Goal: Task Accomplishment & Management: Use online tool/utility

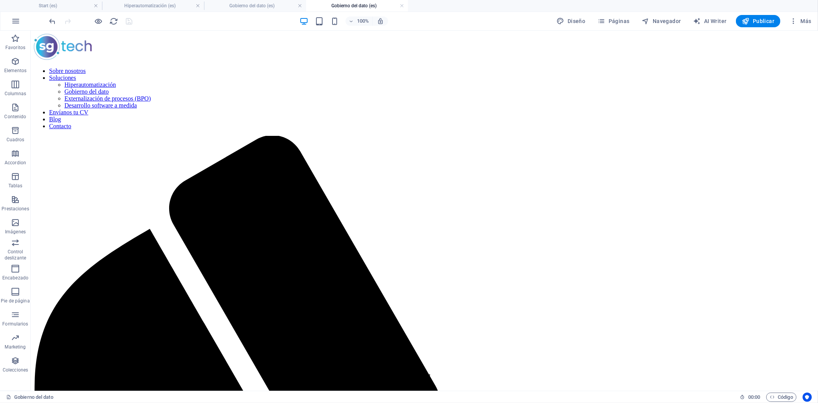
scroll to position [251, 0]
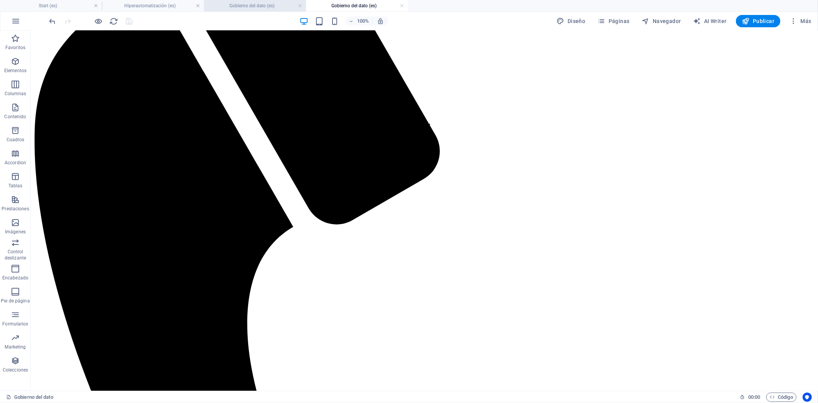
click at [243, 6] on h4 "Gobierno del dato (es)" at bounding box center [255, 6] width 102 height 8
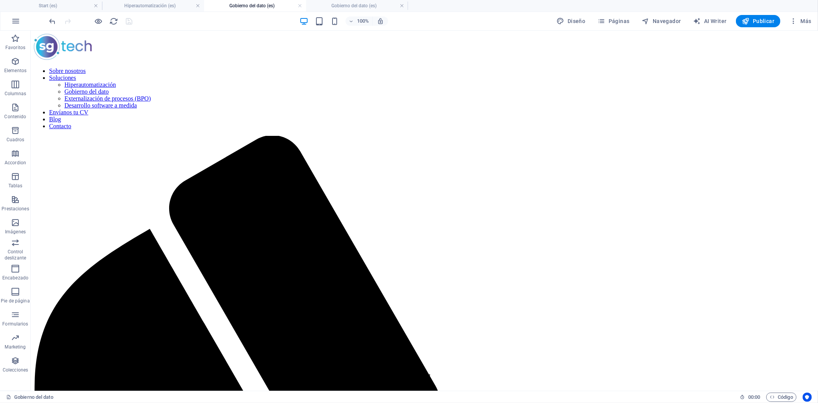
scroll to position [128, 0]
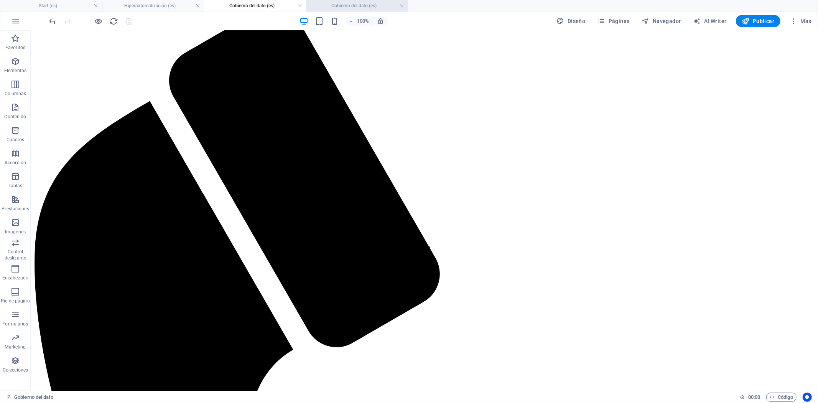
click at [349, 5] on h4 "Gobierno del dato (es)" at bounding box center [357, 6] width 102 height 8
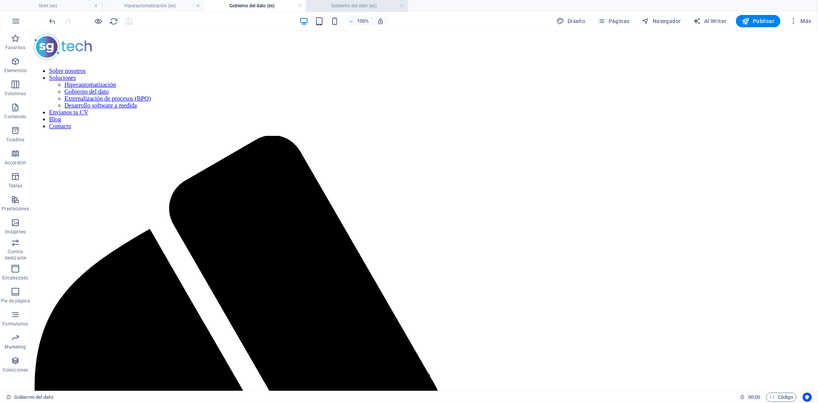
scroll to position [251, 0]
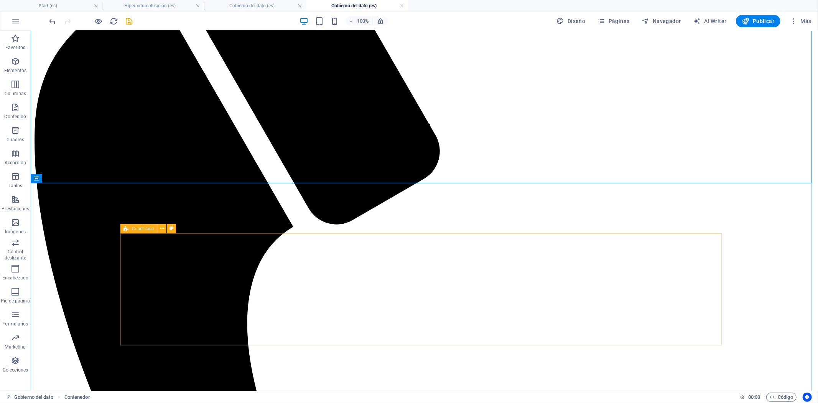
click at [130, 228] on div "Cuadrícula" at bounding box center [138, 228] width 36 height 9
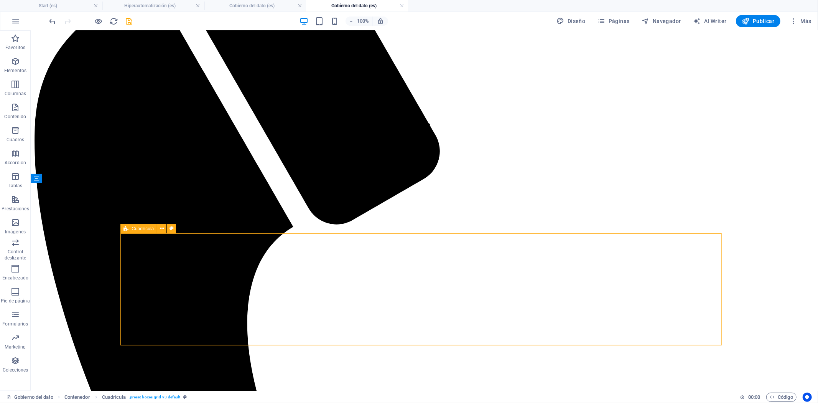
click at [130, 228] on div "Cuadrícula" at bounding box center [138, 228] width 36 height 9
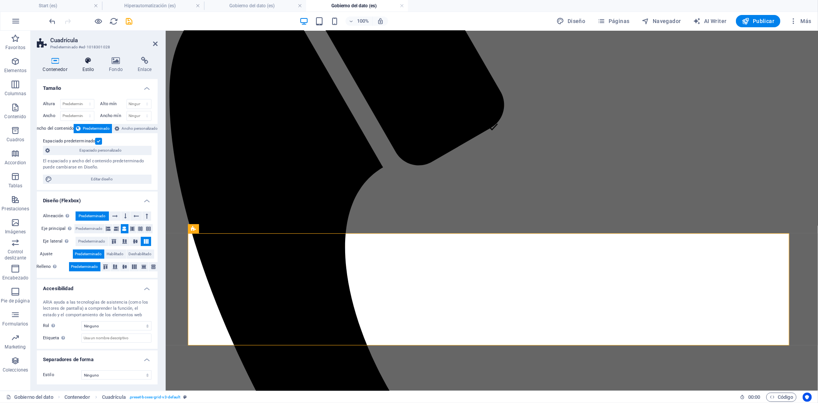
click at [88, 61] on icon at bounding box center [88, 61] width 24 height 8
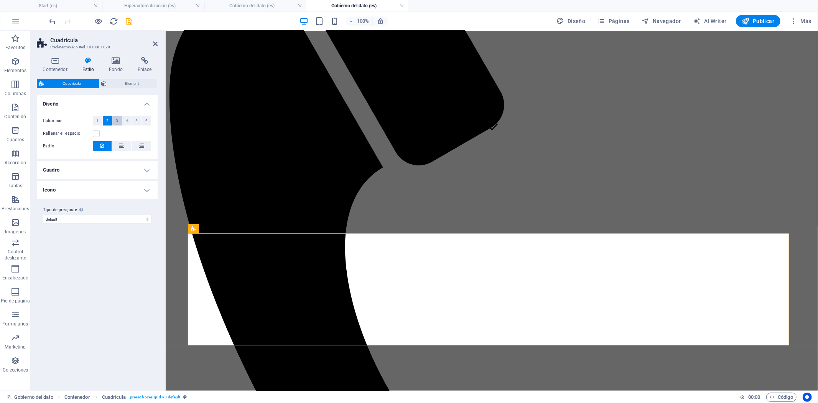
click at [119, 123] on button "3" at bounding box center [117, 120] width 10 height 9
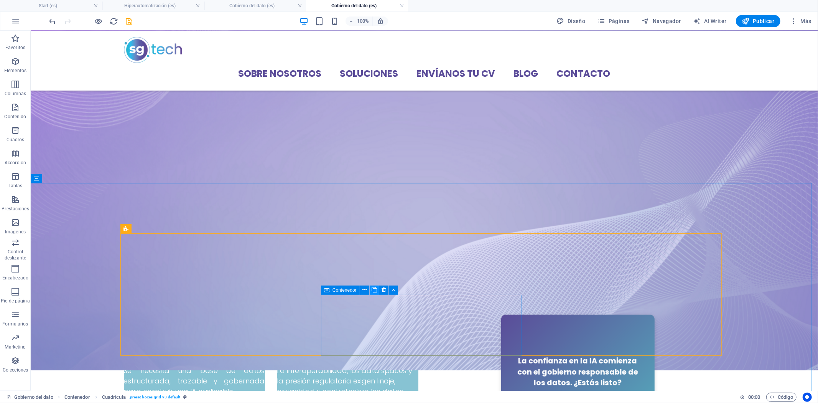
click at [374, 287] on icon at bounding box center [374, 290] width 5 height 8
click at [474, 292] on icon at bounding box center [474, 290] width 5 height 8
drag, startPoint x: 396, startPoint y: 323, endPoint x: 261, endPoint y: 323, distance: 135.0
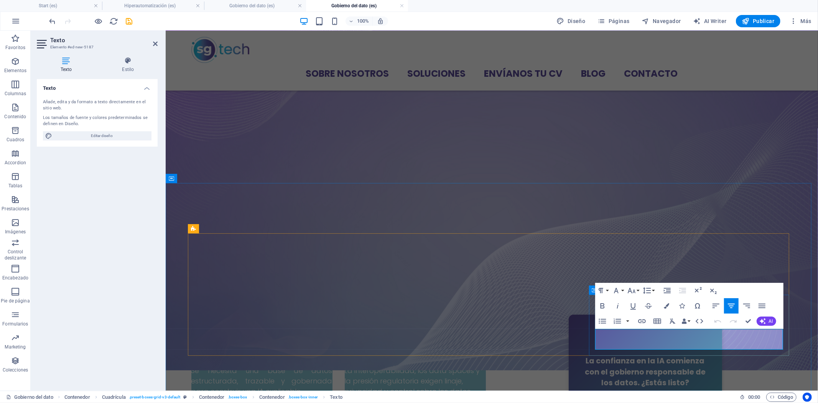
drag, startPoint x: 739, startPoint y: 341, endPoint x: 715, endPoint y: 336, distance: 24.8
drag, startPoint x: 549, startPoint y: 300, endPoint x: 587, endPoint y: 307, distance: 38.6
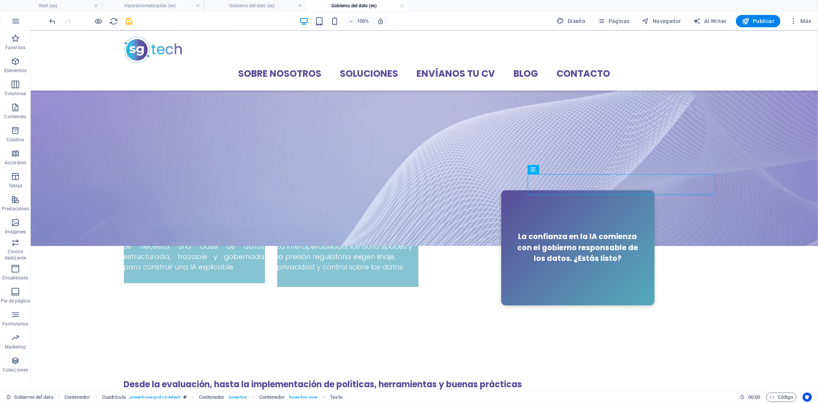
scroll to position [421, 0]
